Goal: Navigation & Orientation: Find specific page/section

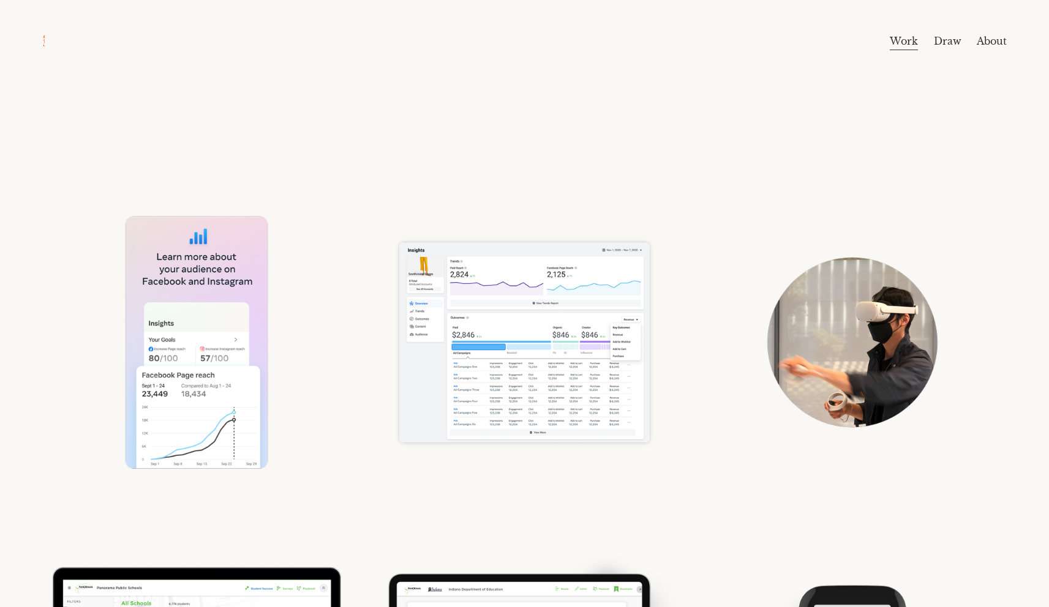
click at [1003, 34] on link "About" at bounding box center [991, 41] width 30 height 20
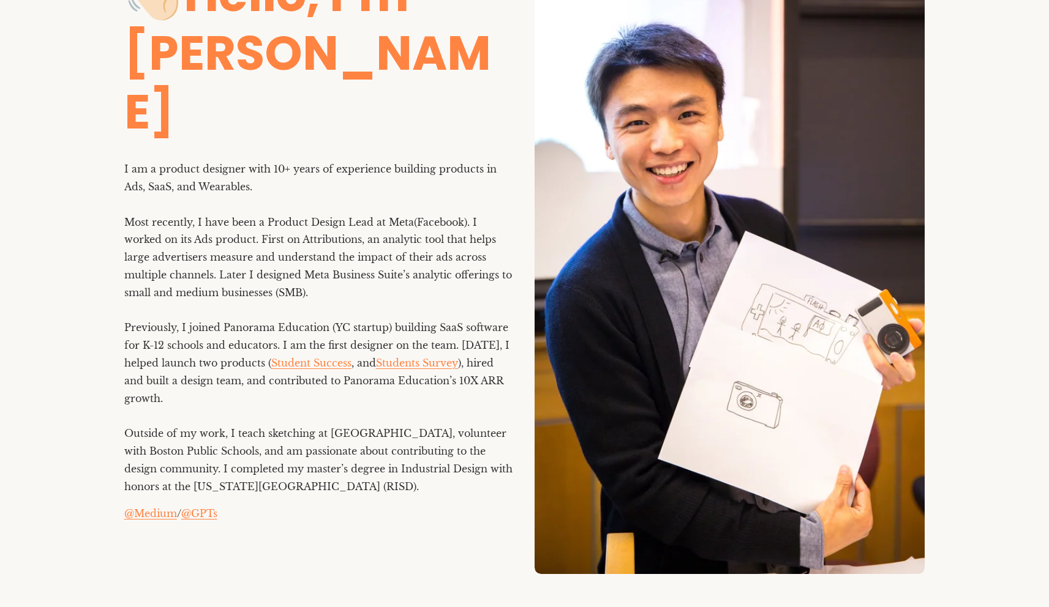
scroll to position [154, 0]
